Goal: Task Accomplishment & Management: Manage account settings

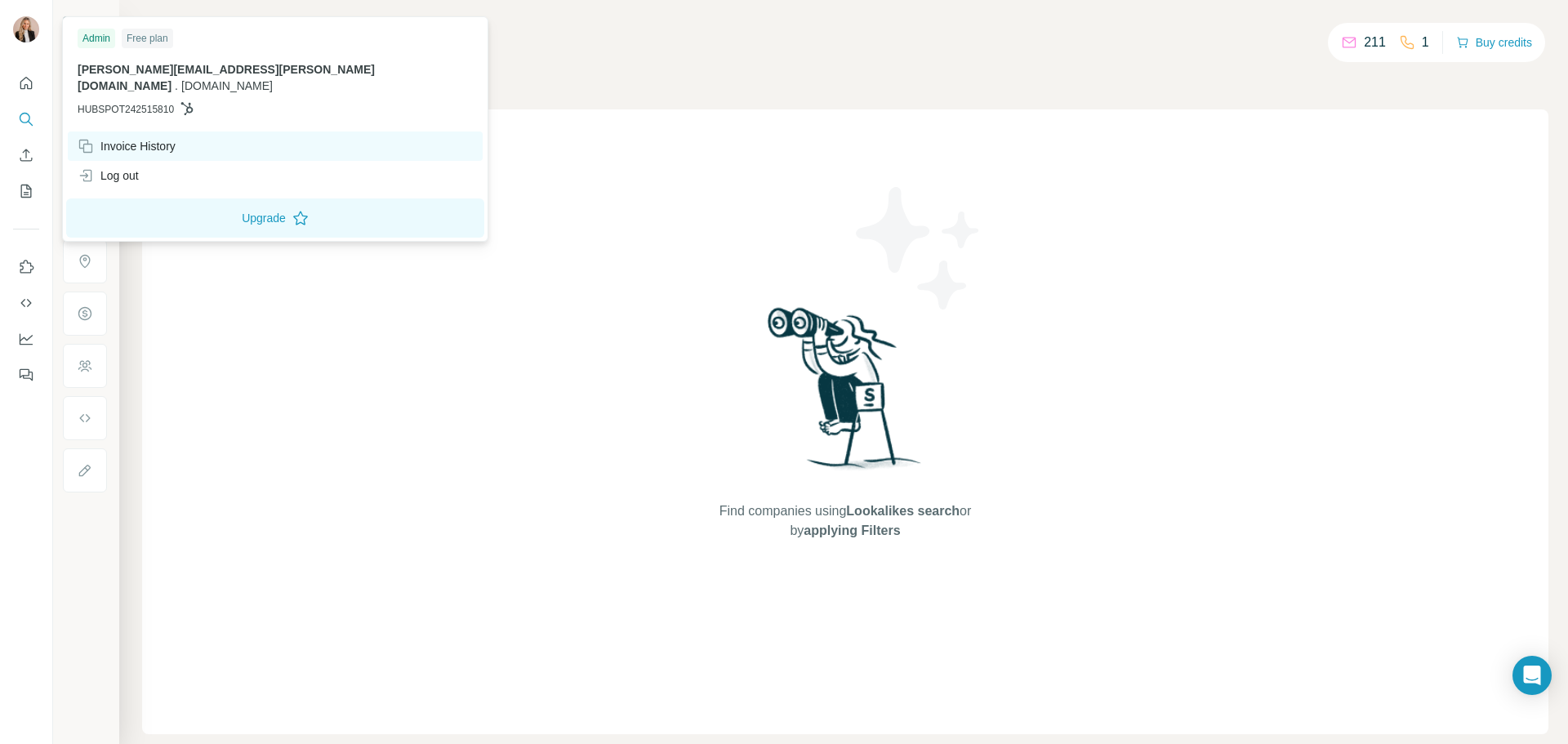
click at [130, 132] on div "Invoice History" at bounding box center [275, 147] width 415 height 29
click at [83, 144] on icon at bounding box center [88, 148] width 9 height 9
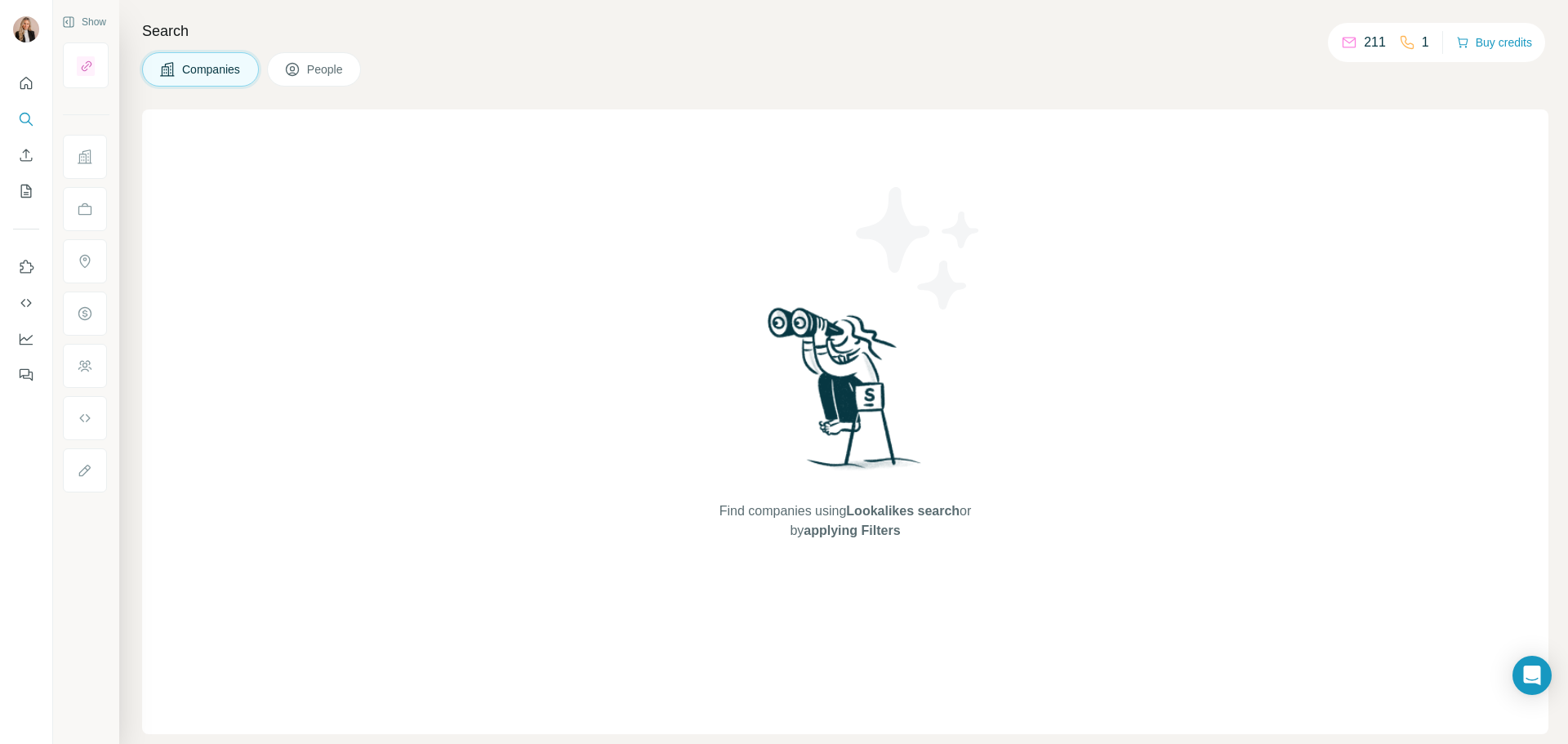
click at [218, 400] on div "Find companies using Lookalikes search or by applying Filters" at bounding box center [845, 422] width 1407 height 625
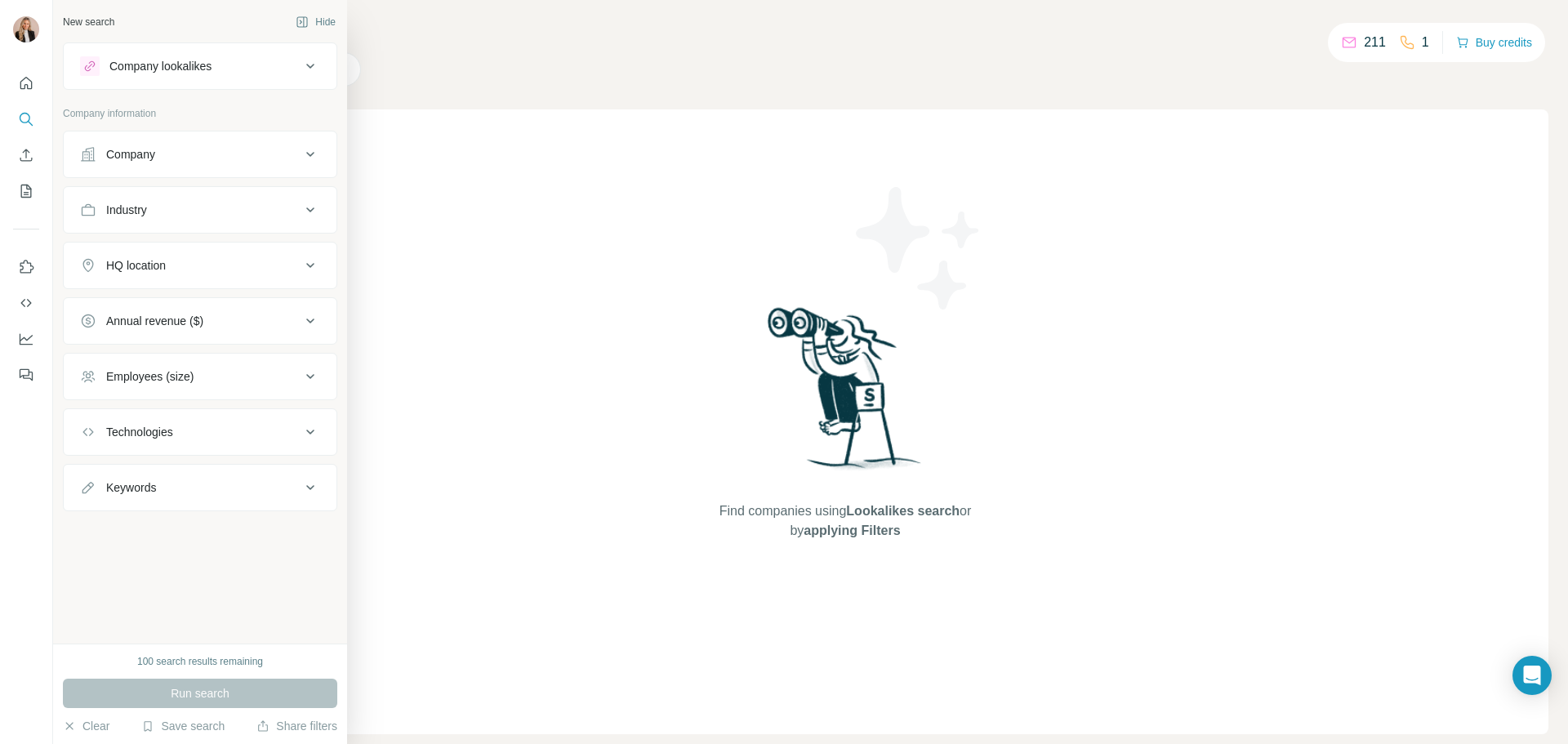
click at [127, 147] on div "Company" at bounding box center [131, 155] width 49 height 16
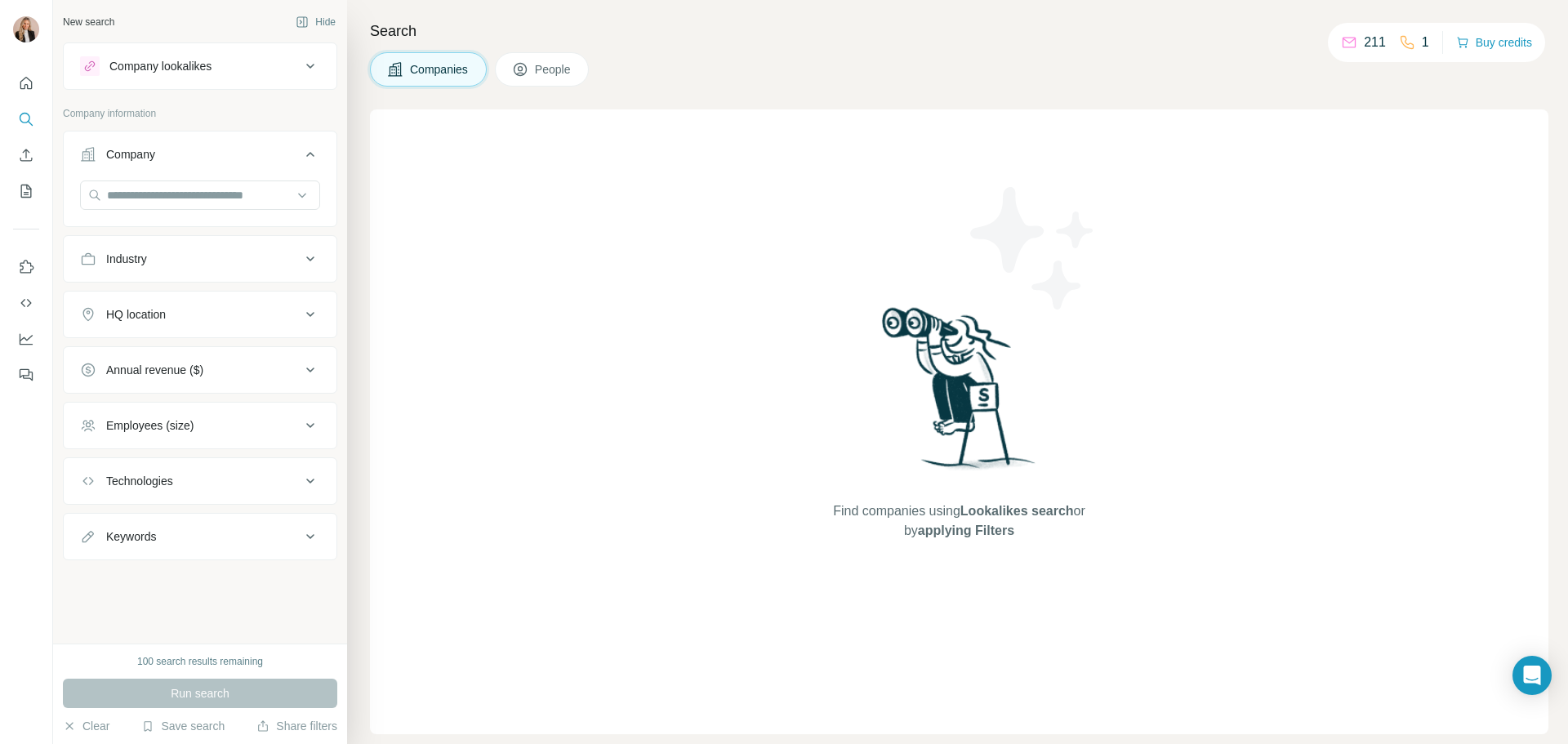
click at [434, 75] on span "Companies" at bounding box center [440, 70] width 60 height 16
click at [162, 71] on div "Company lookalikes" at bounding box center [160, 66] width 102 height 16
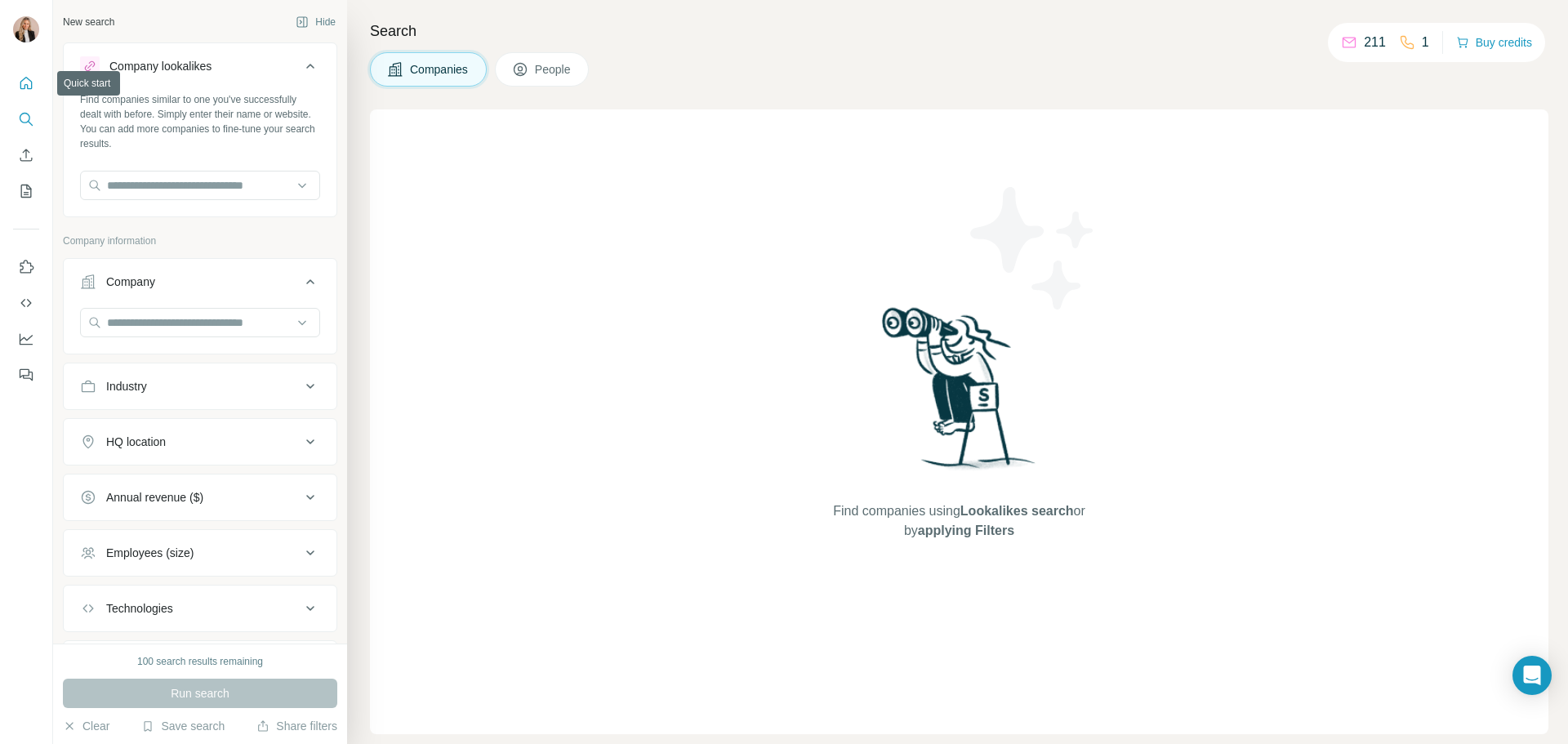
click at [22, 87] on icon "Quick start" at bounding box center [27, 83] width 16 height 16
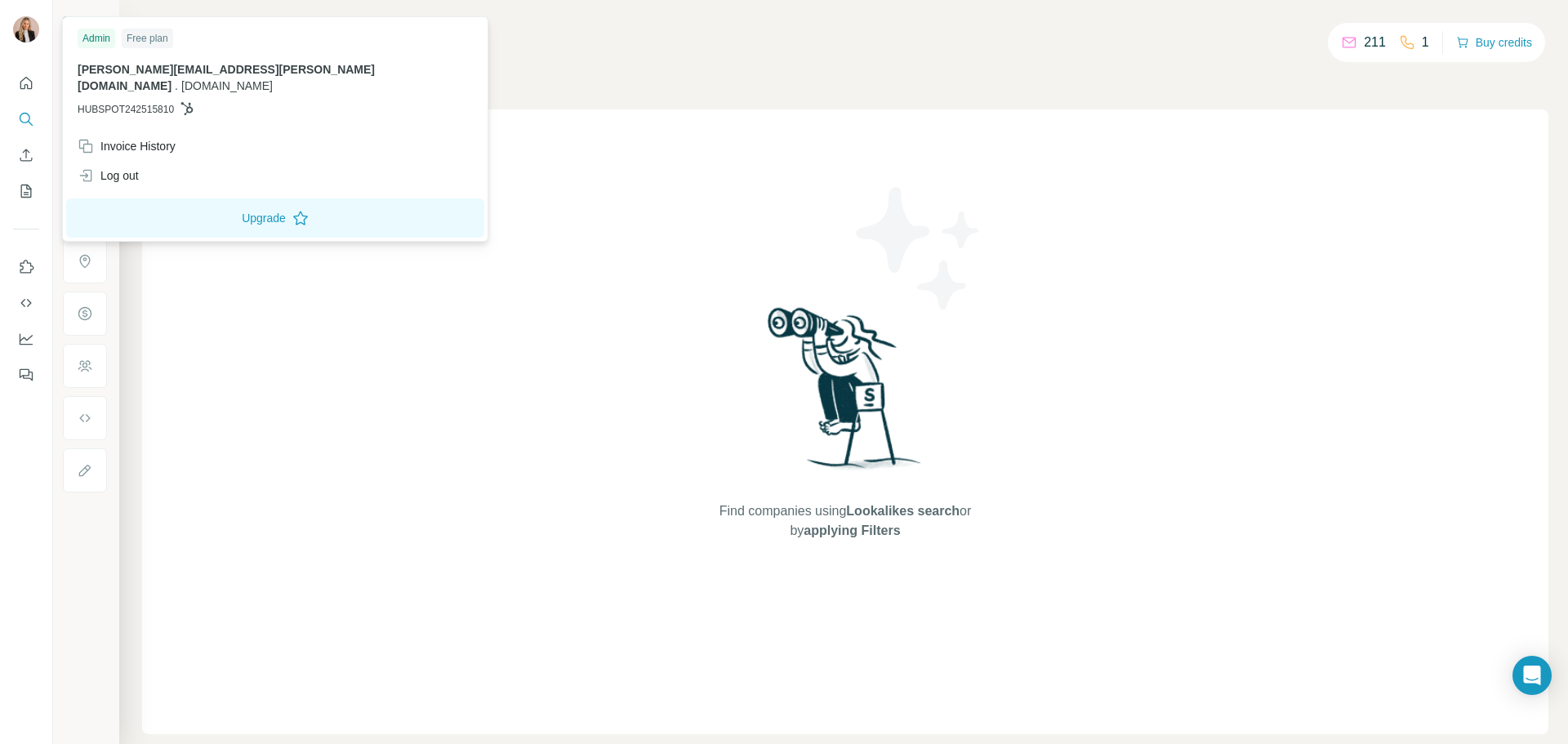
drag, startPoint x: 1494, startPoint y: 3, endPoint x: 31, endPoint y: 27, distance: 1463.2
click at [31, 27] on img at bounding box center [26, 29] width 27 height 27
click at [100, 34] on div "Admin" at bounding box center [96, 38] width 38 height 19
drag, startPoint x: 100, startPoint y: 34, endPoint x: 90, endPoint y: 59, distance: 26.9
click at [90, 59] on div "Admin Free plan [PERSON_NAME][EMAIL_ADDRESS][PERSON_NAME][DOMAIN_NAME] . [DOMAI…" at bounding box center [275, 75] width 419 height 111
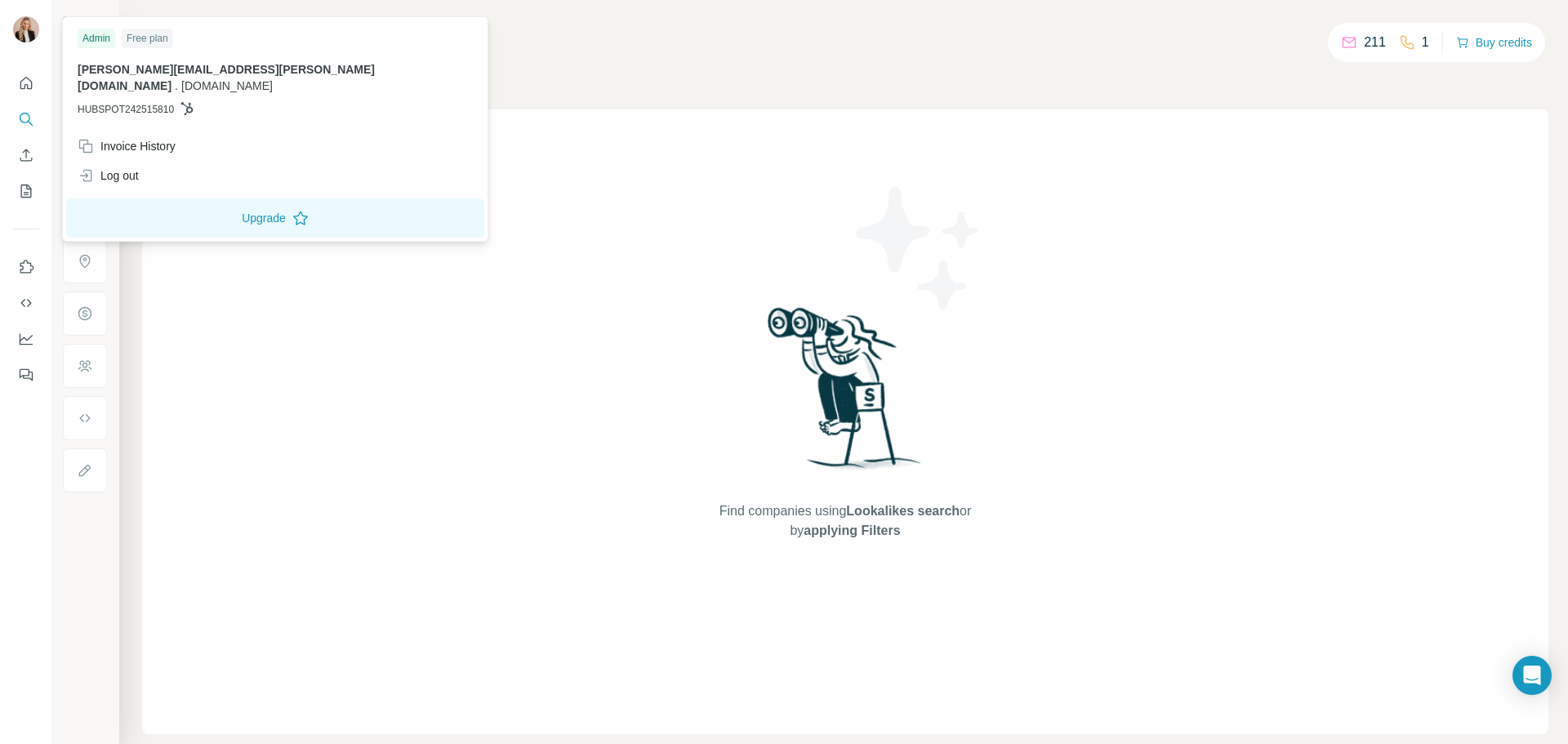
click at [91, 102] on span "HUBSPOT242515810" at bounding box center [125, 109] width 96 height 15
click at [193, 102] on icon at bounding box center [187, 108] width 12 height 13
click at [110, 168] on div "Log out" at bounding box center [108, 176] width 61 height 16
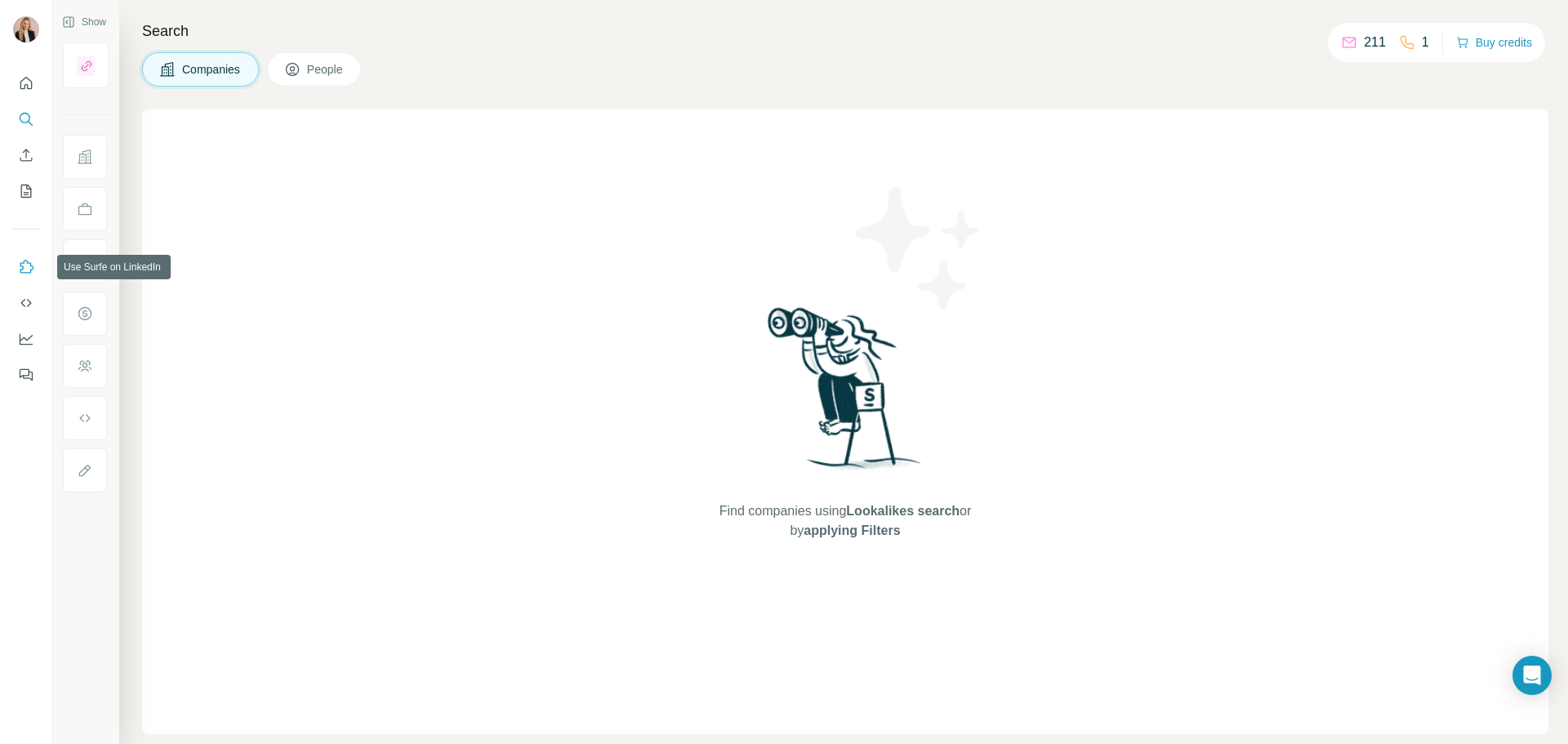
click at [25, 266] on icon "Use Surfe on LinkedIn" at bounding box center [27, 268] width 16 height 16
click at [28, 82] on icon "Quick start" at bounding box center [27, 83] width 16 height 16
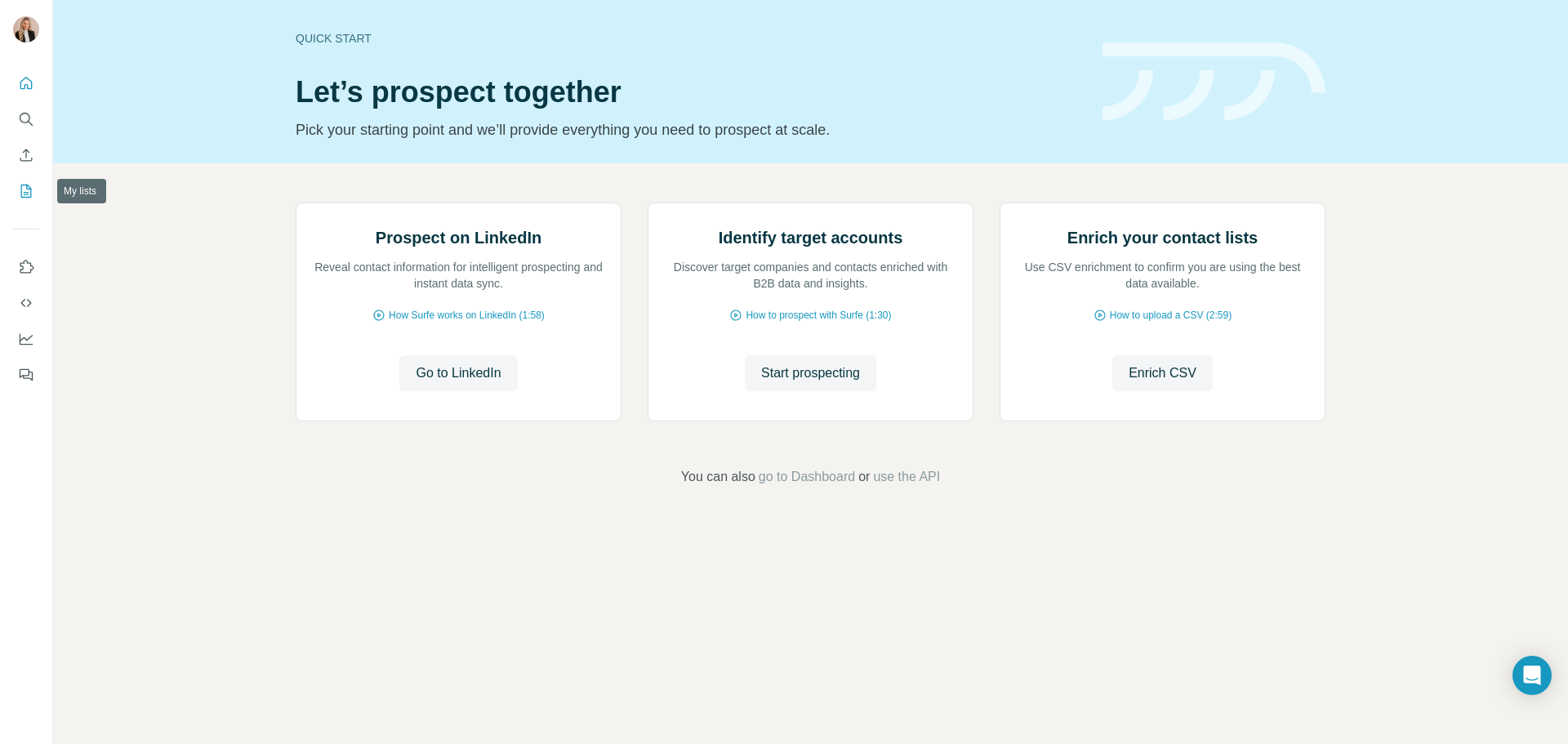
click at [26, 193] on icon "My lists" at bounding box center [27, 191] width 16 height 16
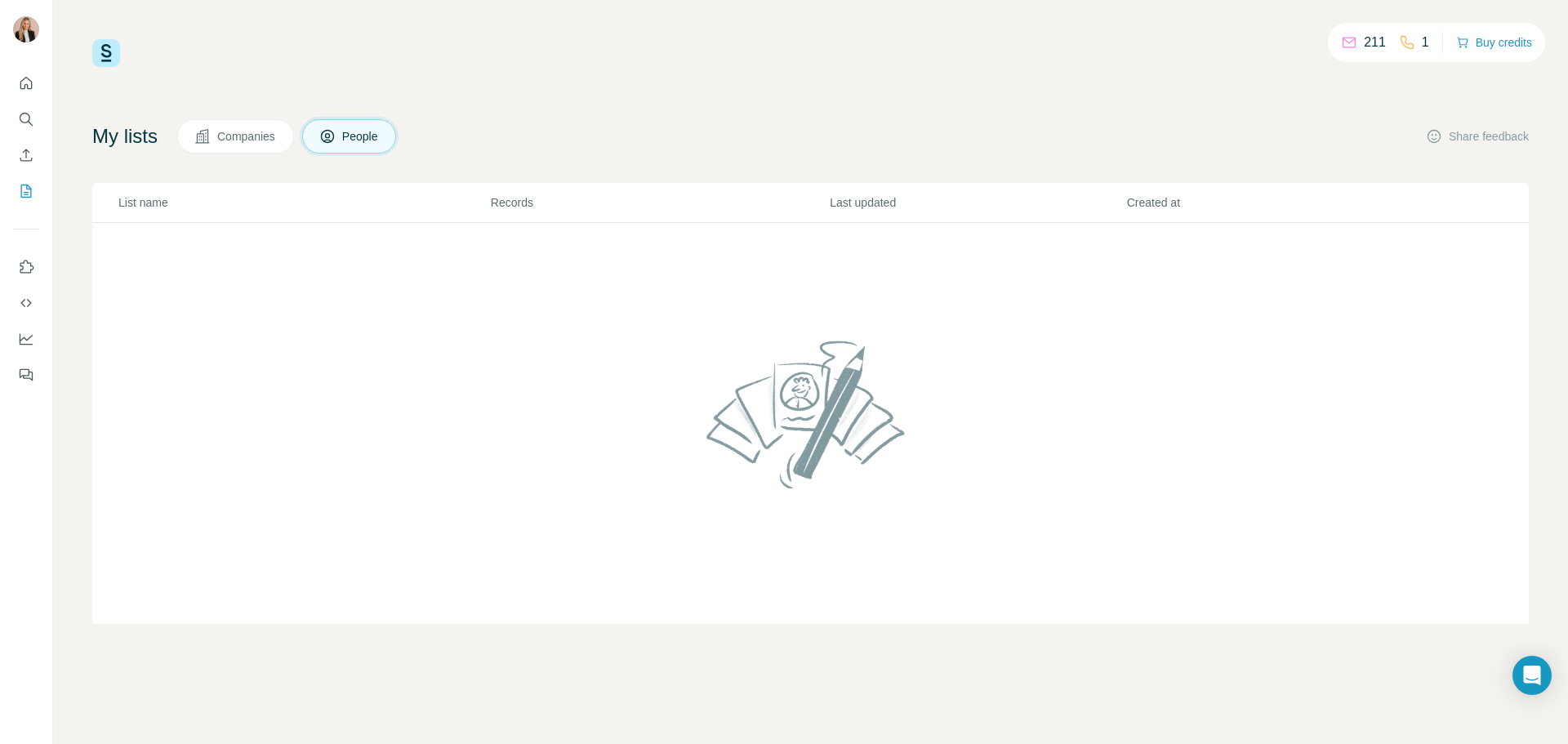
click at [374, 127] on button "People" at bounding box center [349, 136] width 94 height 34
click at [382, 49] on div "211 1 Buy credits" at bounding box center [811, 53] width 1437 height 27
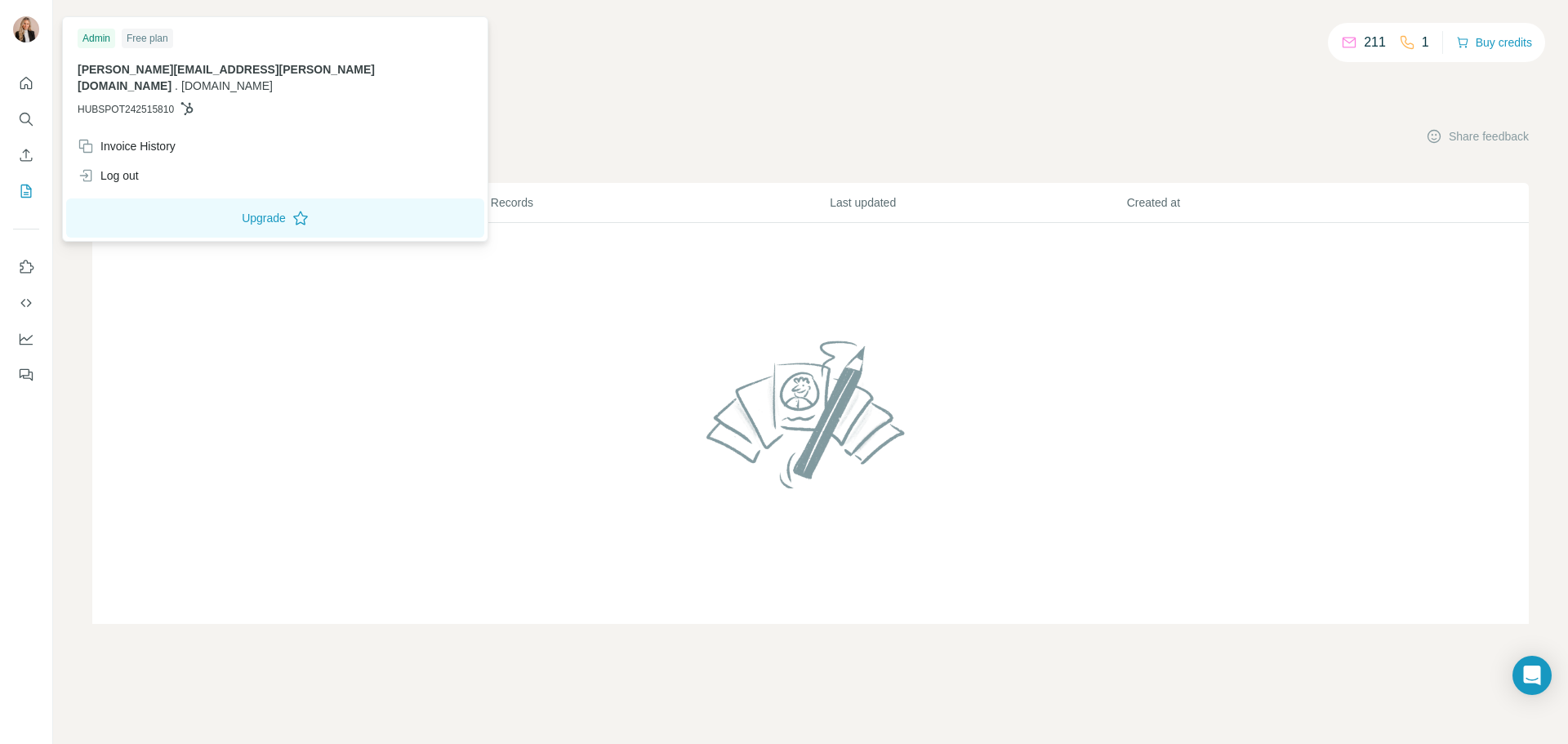
click at [27, 33] on img at bounding box center [26, 29] width 27 height 27
click at [27, 34] on img at bounding box center [26, 29] width 27 height 27
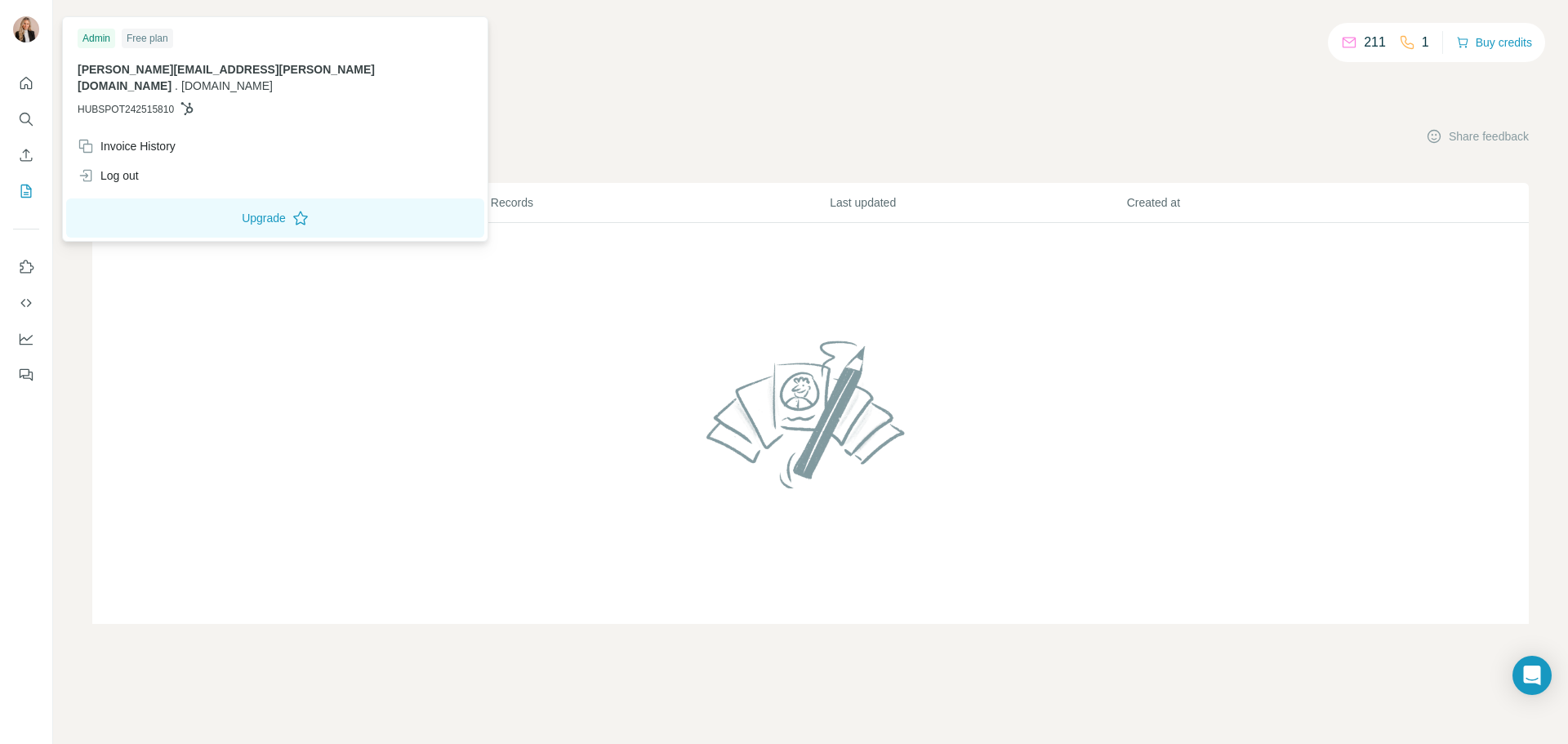
click at [151, 38] on div "Free plan" at bounding box center [147, 38] width 51 height 19
click at [147, 71] on span "[PERSON_NAME][EMAIL_ADDRESS][PERSON_NAME][DOMAIN_NAME]" at bounding box center [226, 78] width 298 height 29
click at [141, 102] on span "HUBSPOT242515810" at bounding box center [125, 109] width 96 height 15
click at [154, 138] on div "Invoice History" at bounding box center [126, 147] width 98 height 16
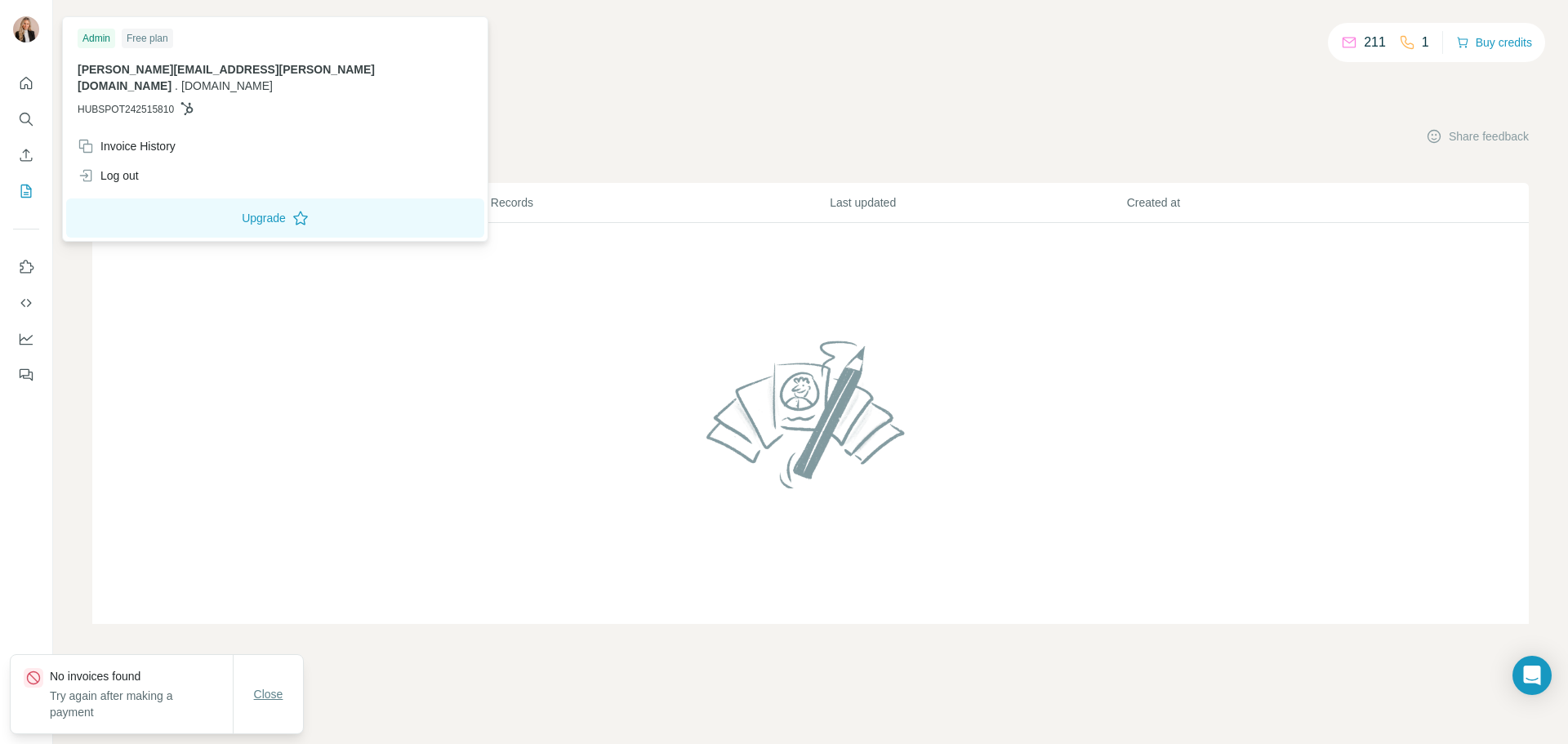
click at [268, 686] on span "Close" at bounding box center [268, 695] width 29 height 16
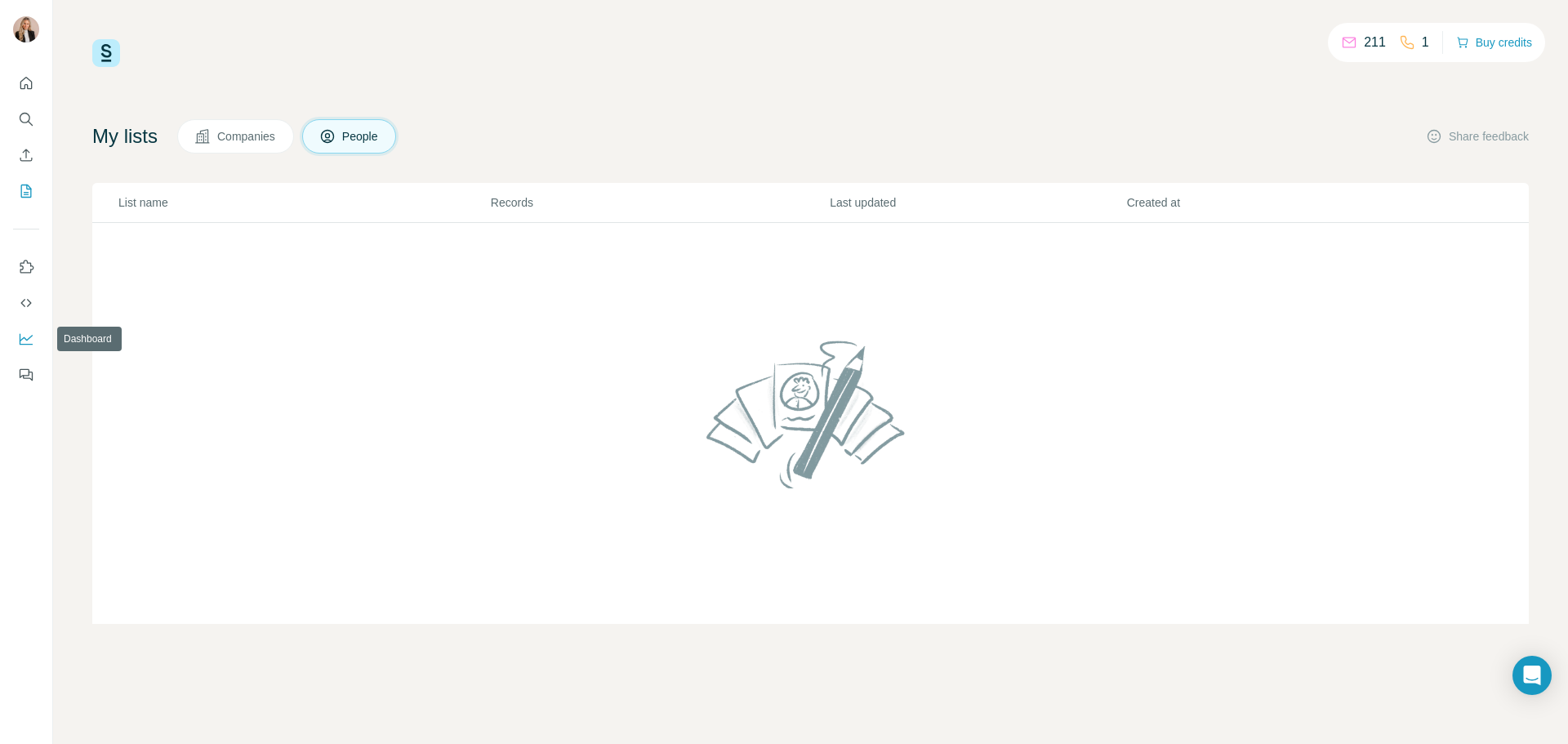
click at [29, 338] on icon "Dashboard" at bounding box center [26, 338] width 13 height 6
